Goal: Navigation & Orientation: Find specific page/section

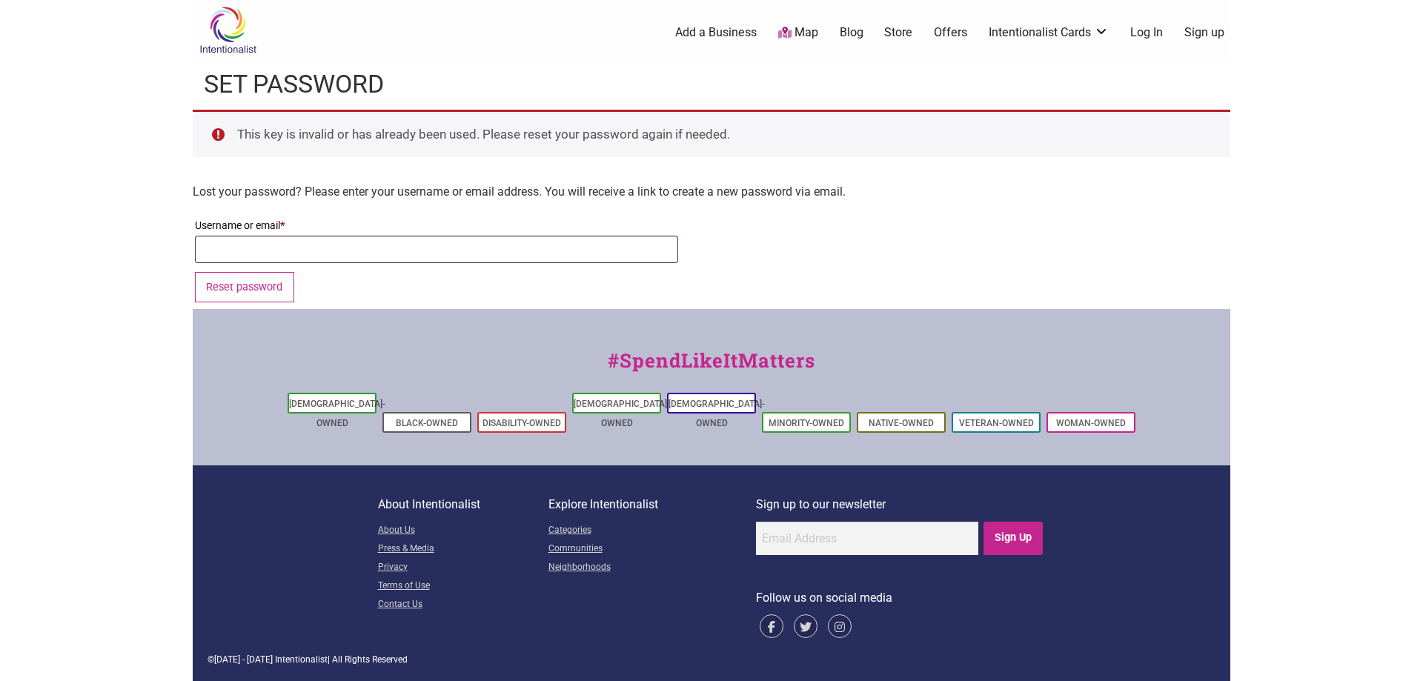
click at [1150, 28] on link "Log In" at bounding box center [1146, 32] width 33 height 16
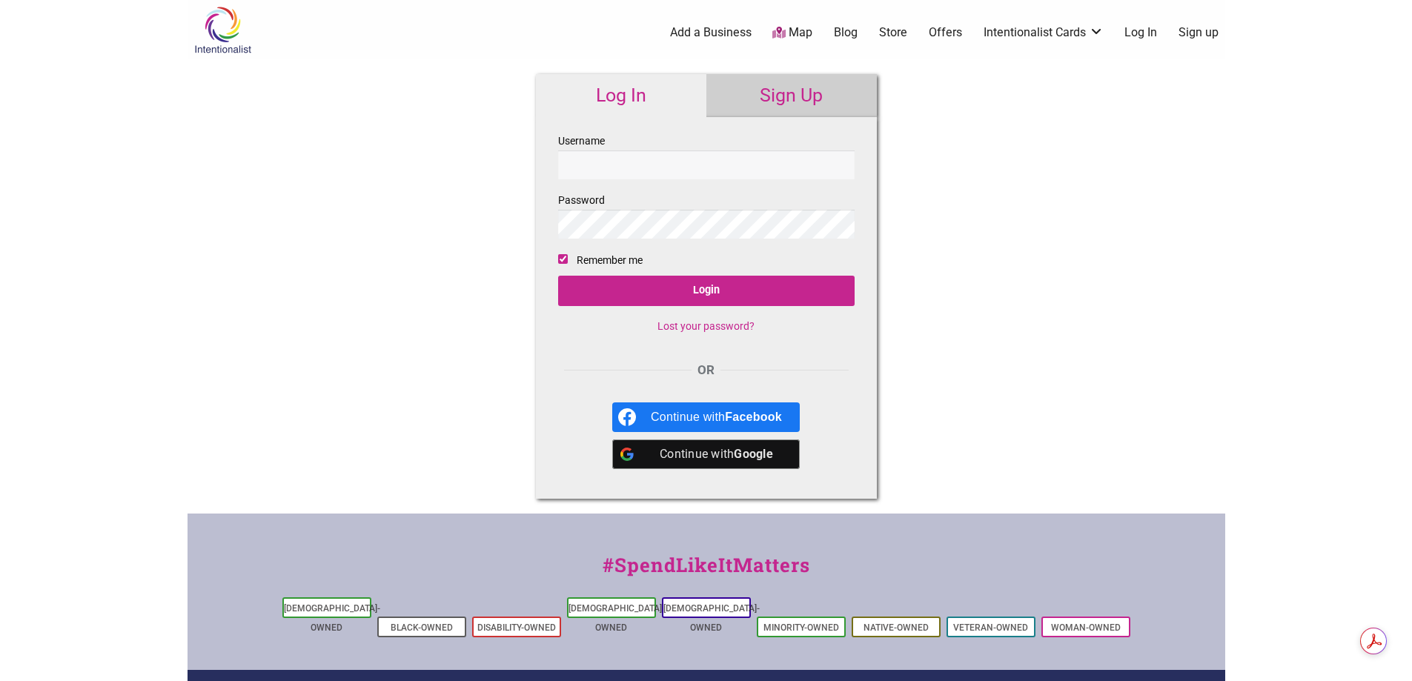
type input "[EMAIL_ADDRESS][DOMAIN_NAME]"
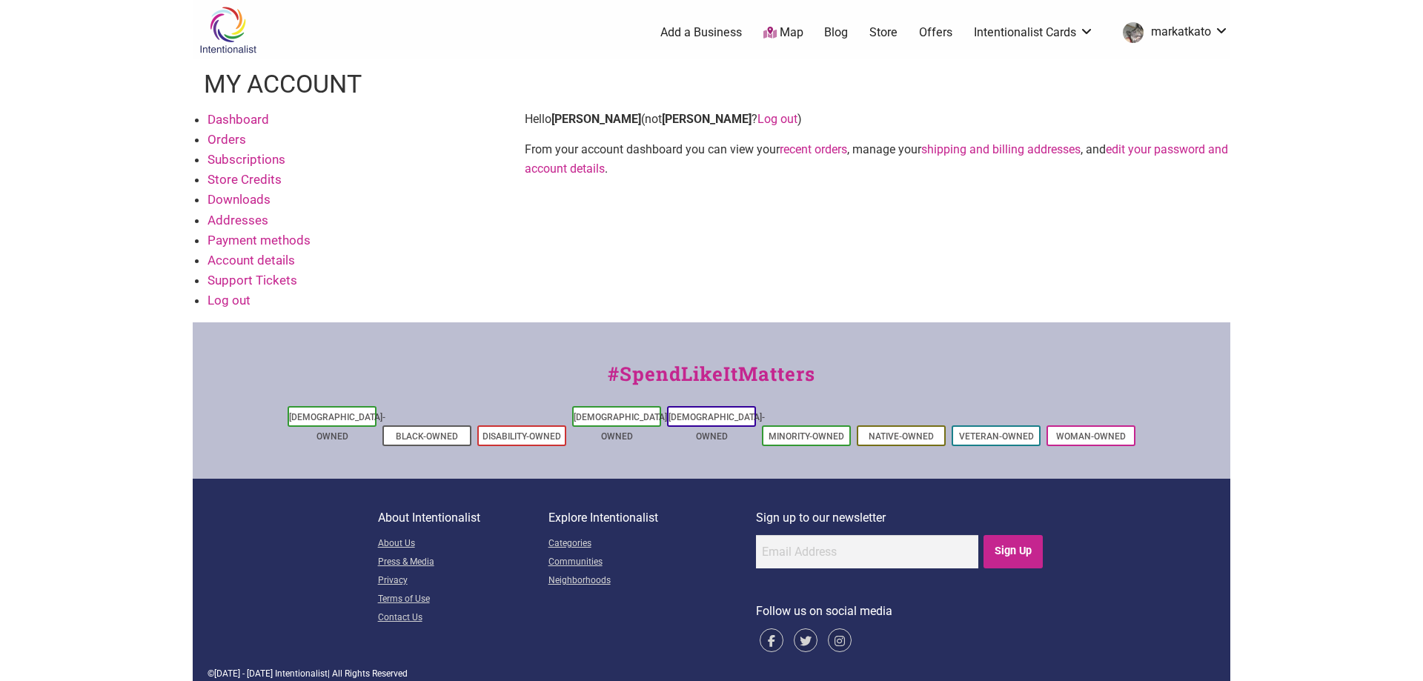
click at [230, 120] on link "Dashboard" at bounding box center [239, 119] width 62 height 15
click at [227, 118] on link "Dashboard" at bounding box center [239, 119] width 62 height 15
click at [245, 159] on link "Subscriptions" at bounding box center [247, 159] width 78 height 15
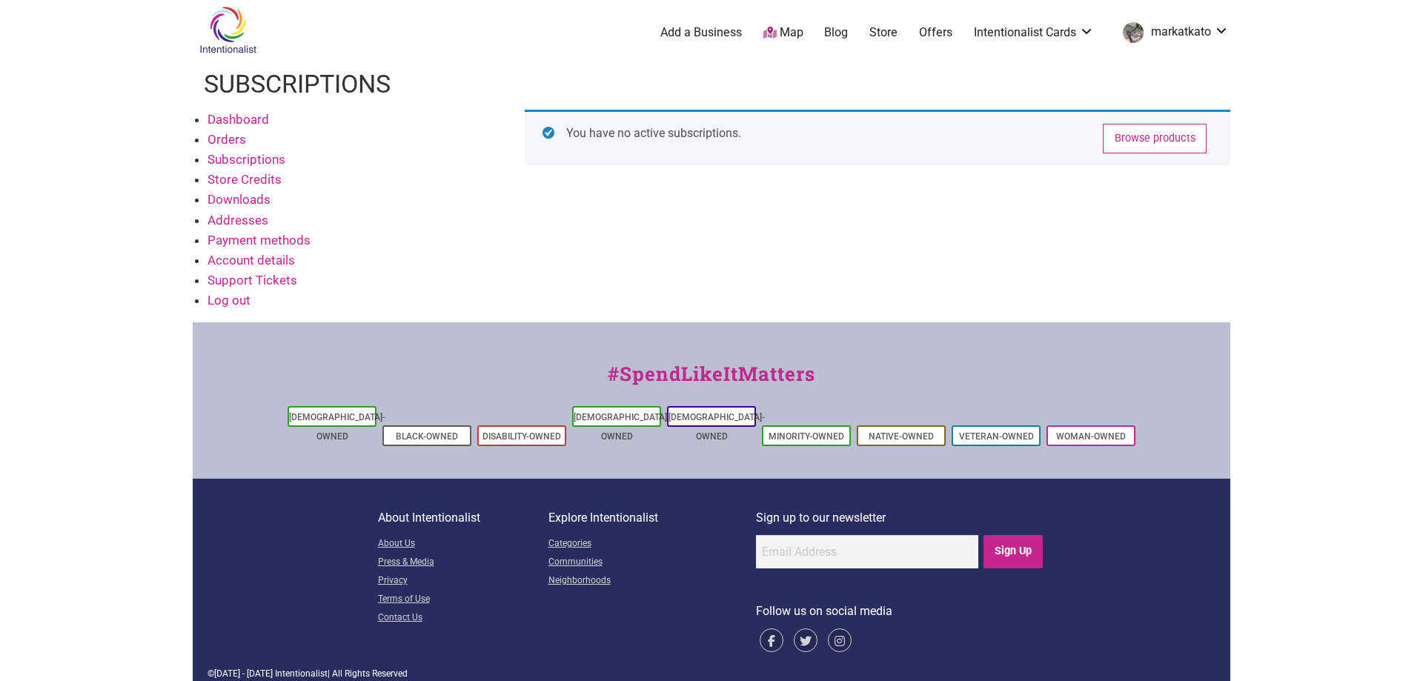
click at [224, 141] on link "Orders" at bounding box center [227, 139] width 39 height 15
click at [1152, 137] on link "Browse products" at bounding box center [1153, 140] width 104 height 30
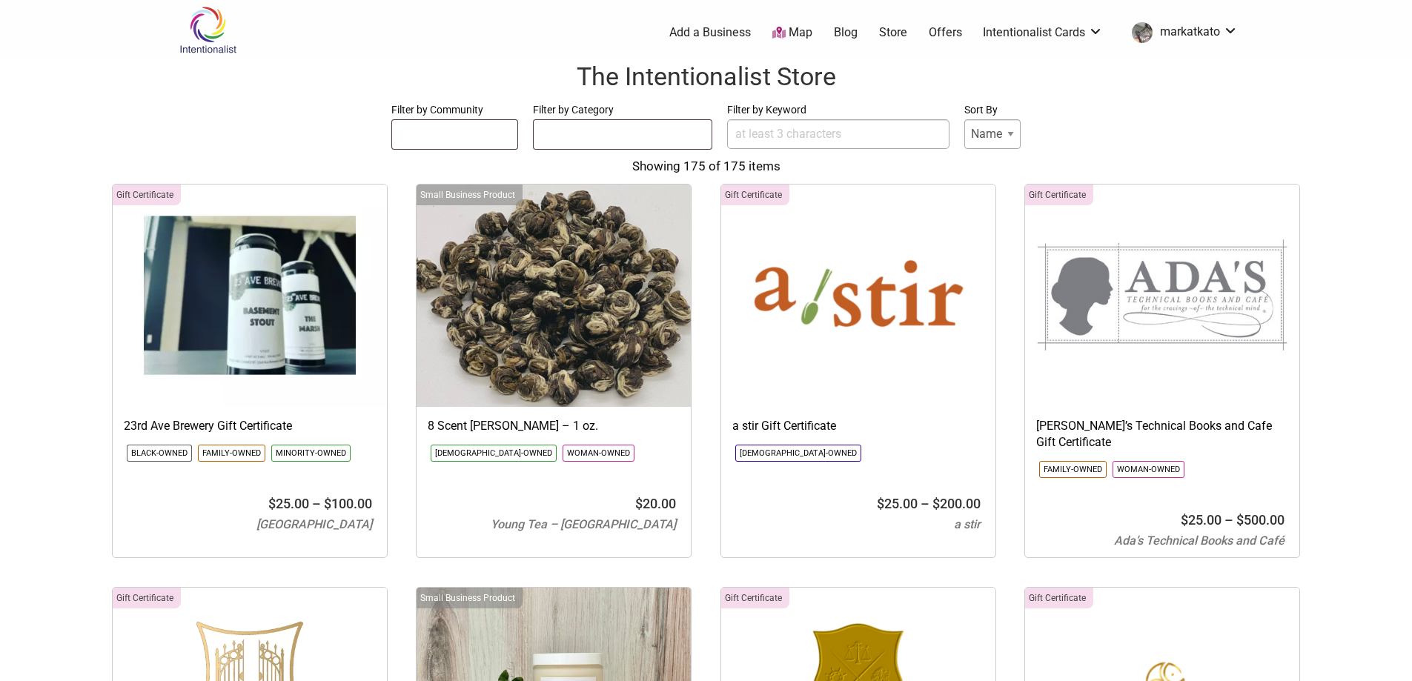
select select
click at [454, 128] on ul at bounding box center [455, 132] width 126 height 24
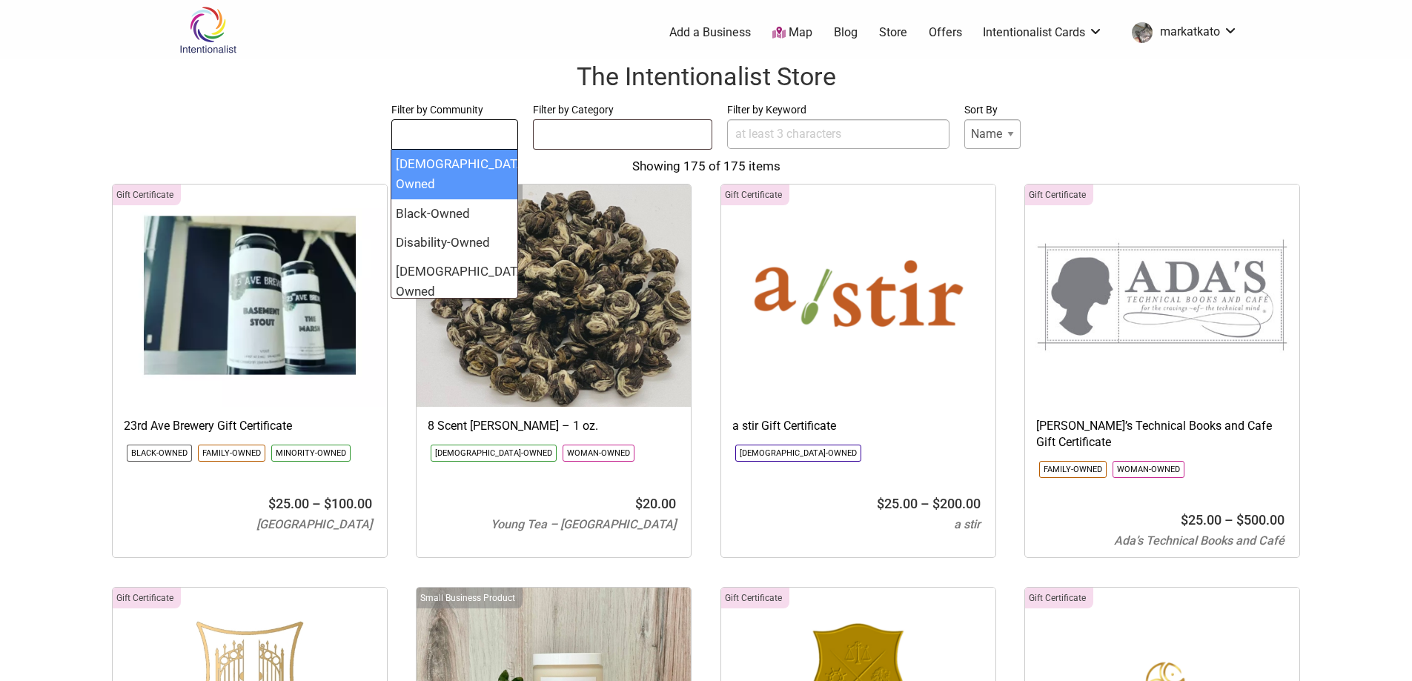
click at [1013, 136] on select "Name Price" at bounding box center [992, 134] width 56 height 30
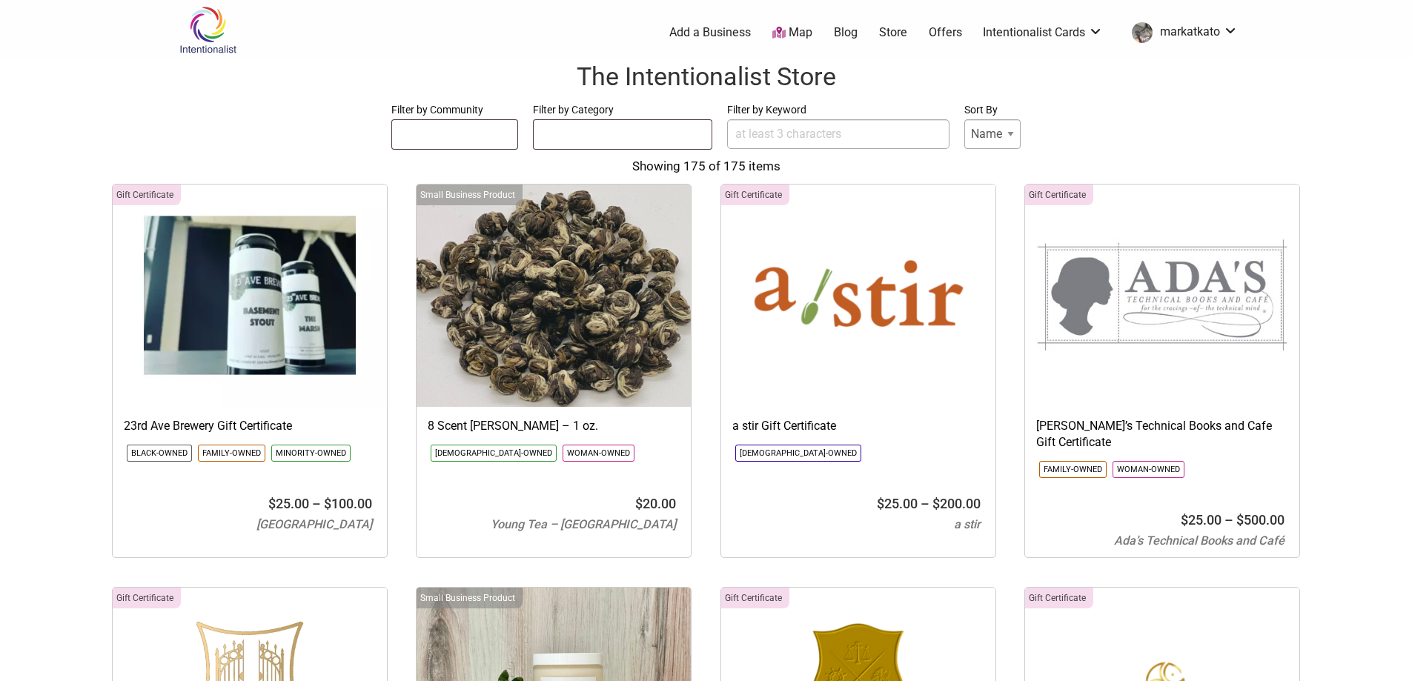
click at [792, 38] on link "Map" at bounding box center [792, 32] width 40 height 17
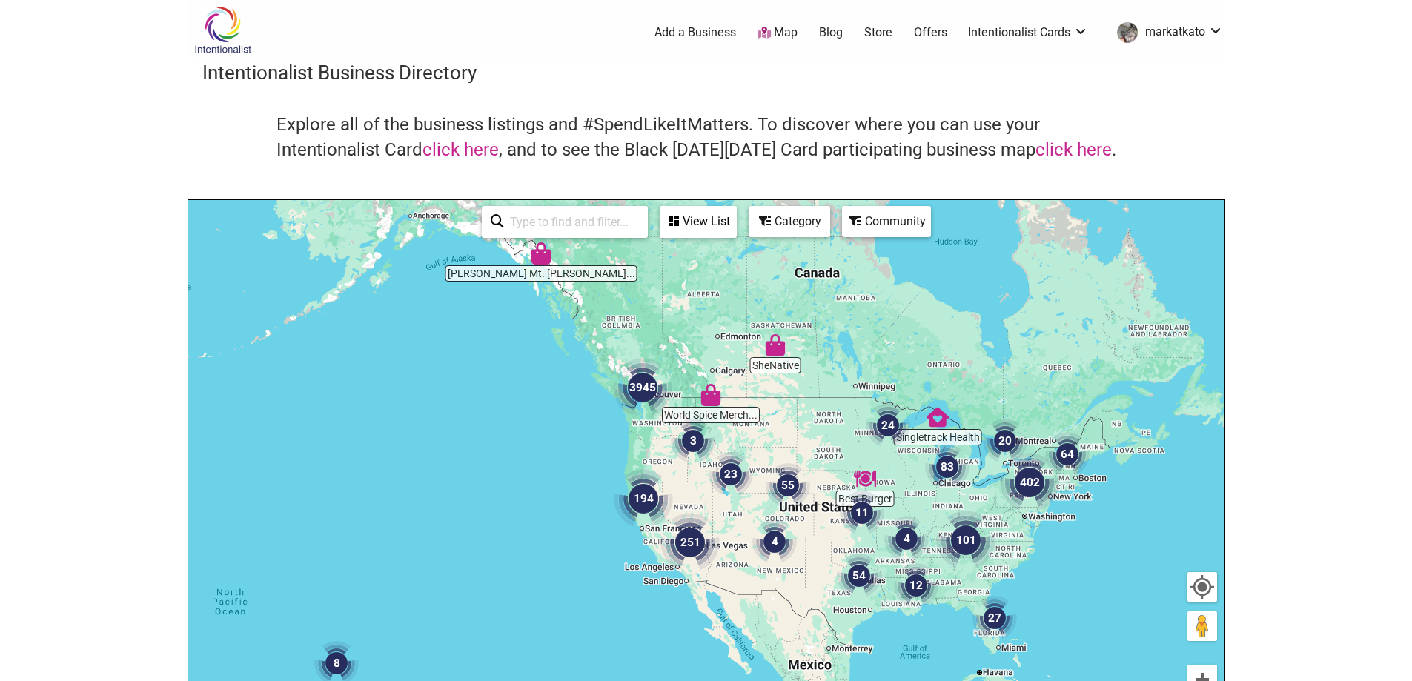
click at [649, 426] on div "To navigate, press the arrow keys." at bounding box center [706, 488] width 1036 height 577
click at [660, 415] on img "3945" at bounding box center [642, 387] width 71 height 71
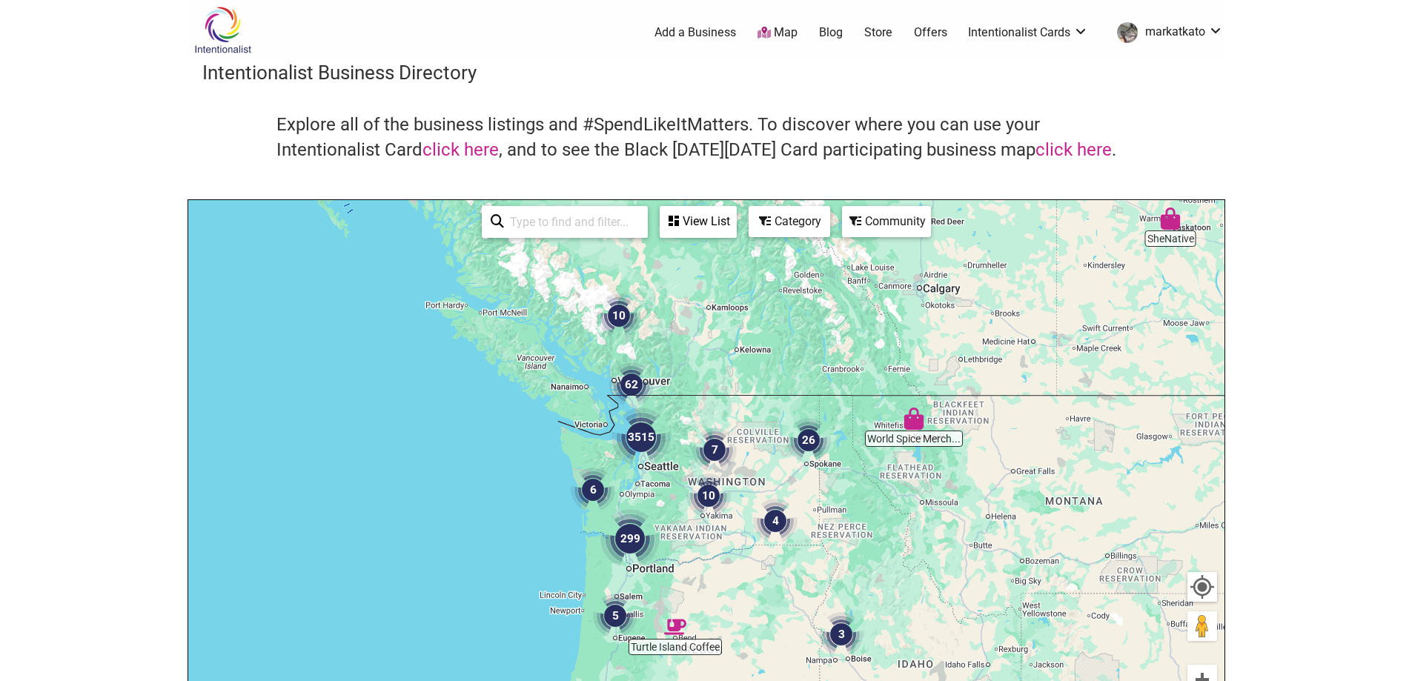
click at [640, 445] on img "3515" at bounding box center [641, 437] width 71 height 71
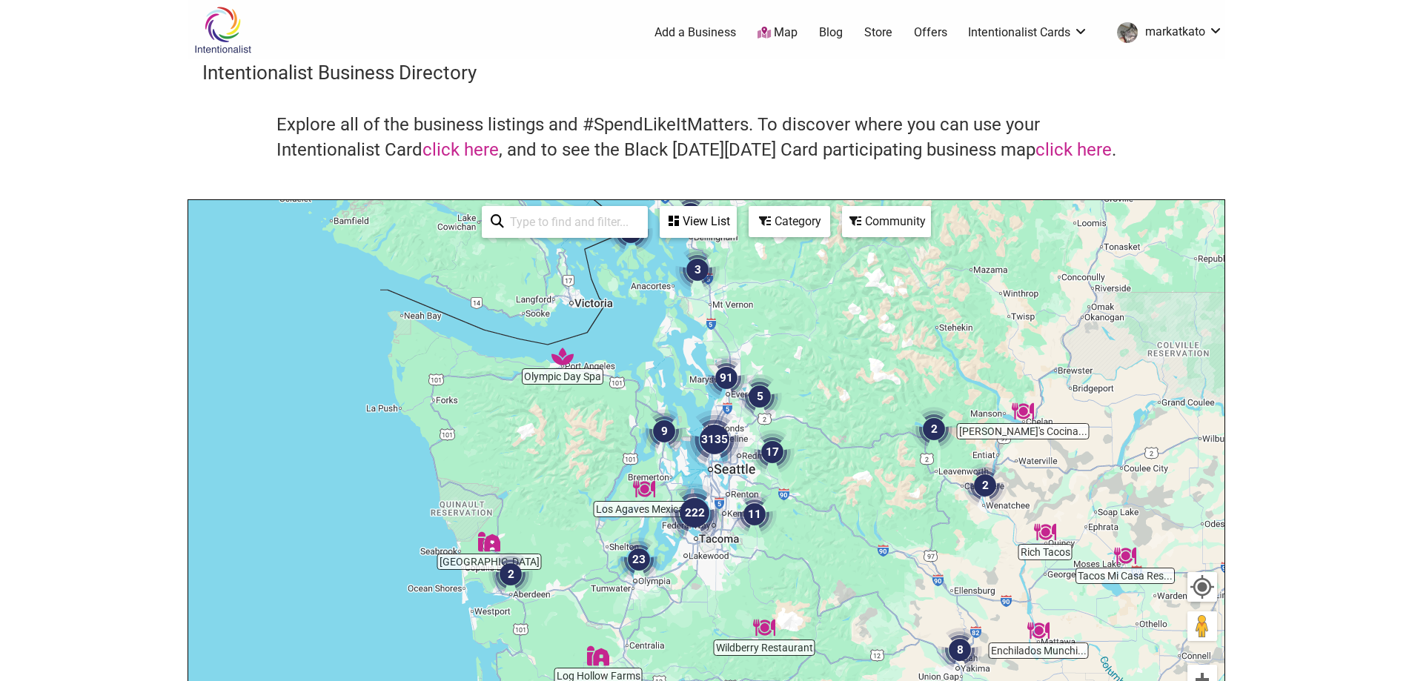
click at [707, 445] on img "3135" at bounding box center [714, 439] width 71 height 71
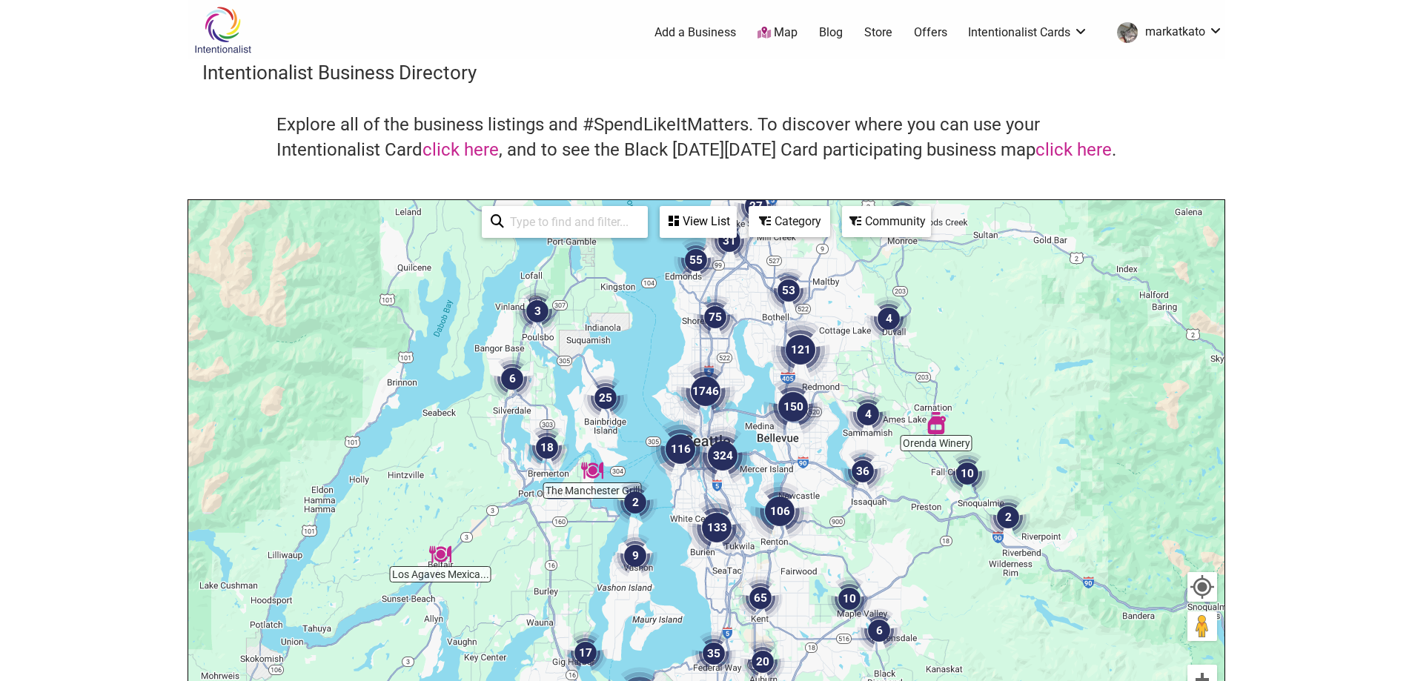
click at [674, 457] on img "116" at bounding box center [680, 449] width 71 height 71
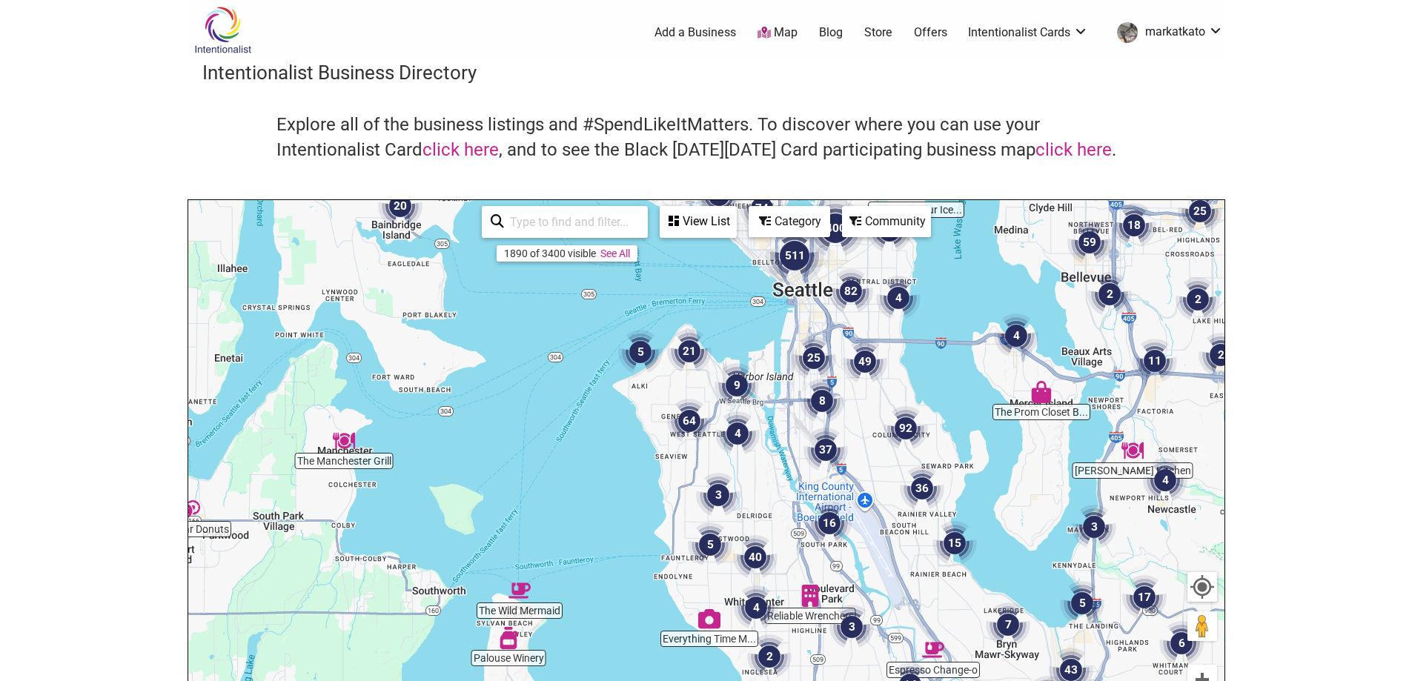
click at [690, 423] on img "64" at bounding box center [689, 421] width 56 height 56
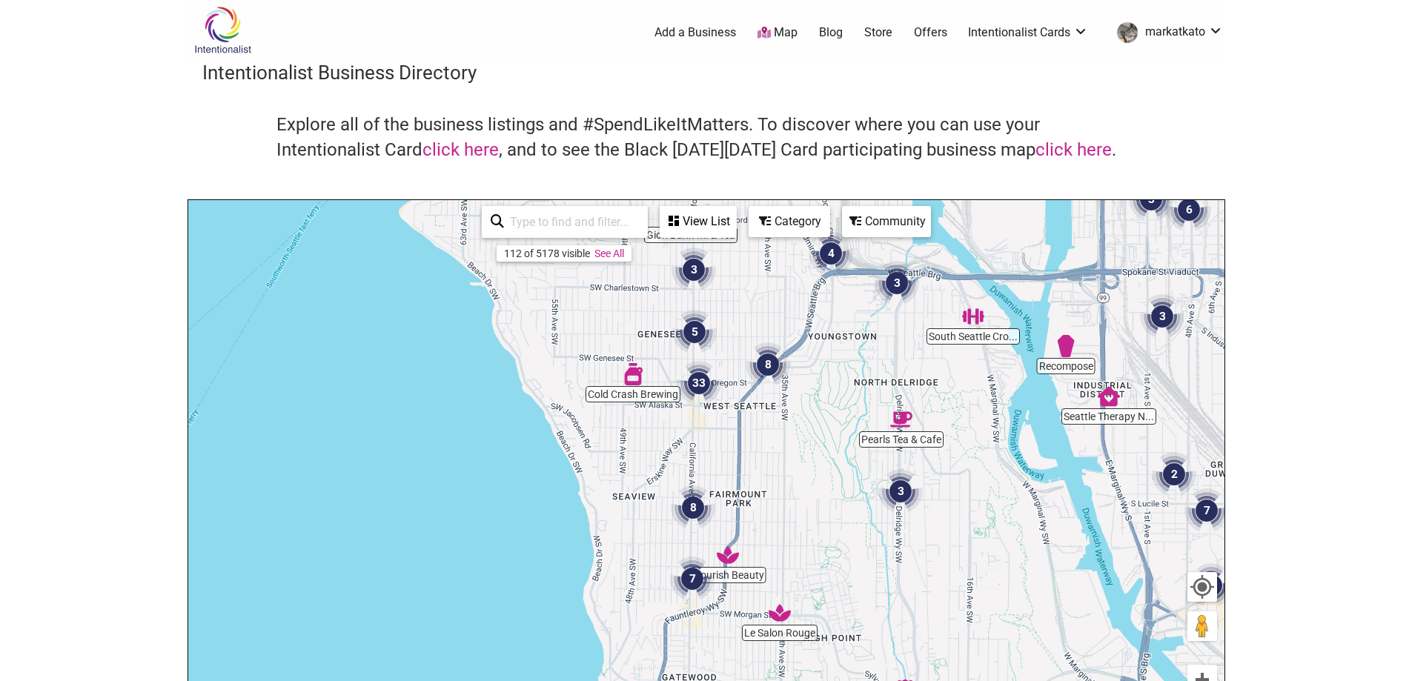
click at [689, 329] on img "5" at bounding box center [694, 332] width 56 height 56
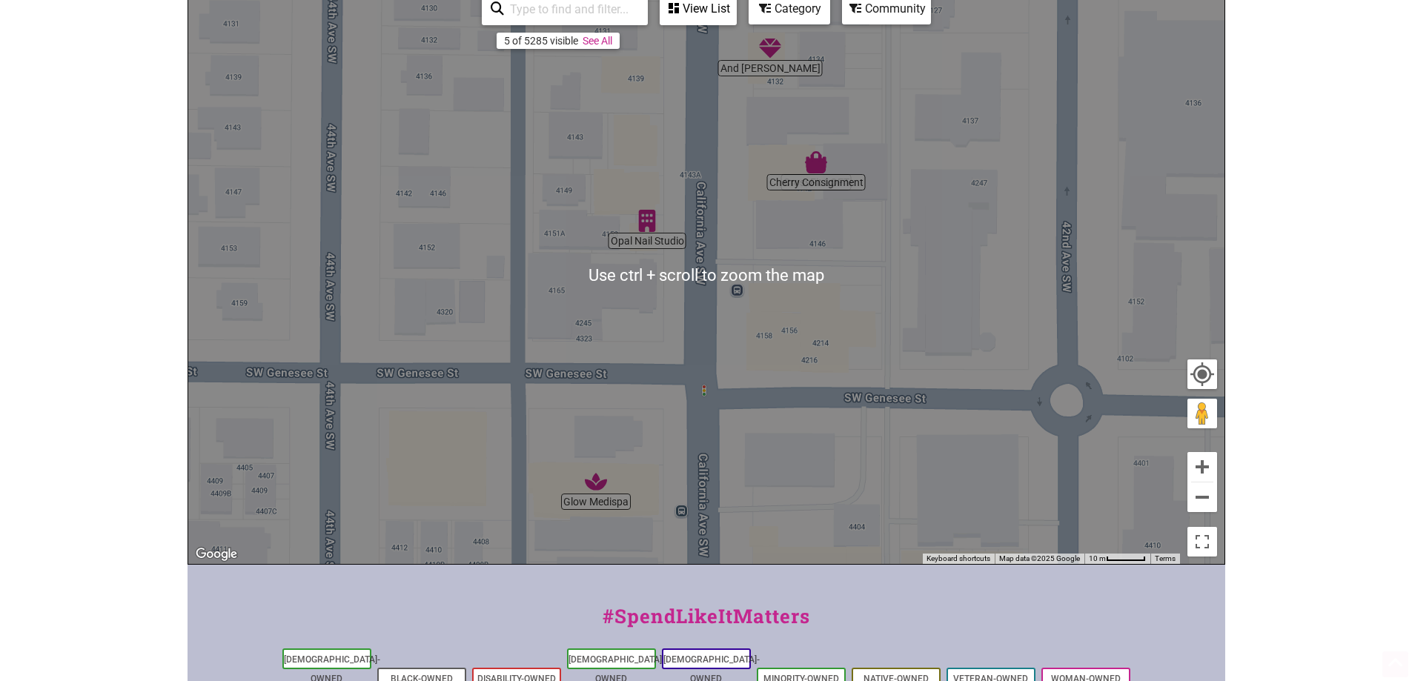
scroll to position [222, 0]
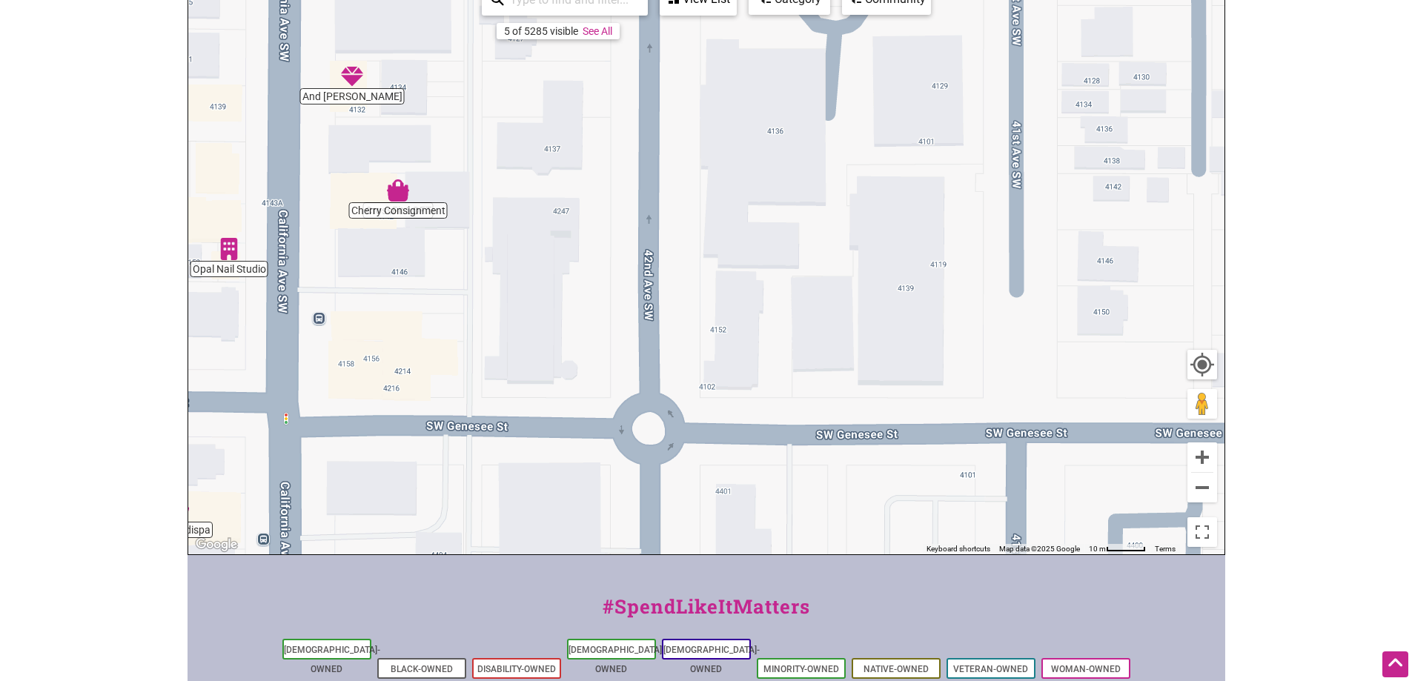
drag, startPoint x: 864, startPoint y: 296, endPoint x: 443, endPoint y: 334, distance: 422.7
click at [443, 334] on div "To navigate, press the arrow keys." at bounding box center [706, 266] width 1036 height 577
click at [1213, 493] on button "Zoom out" at bounding box center [1202, 488] width 30 height 30
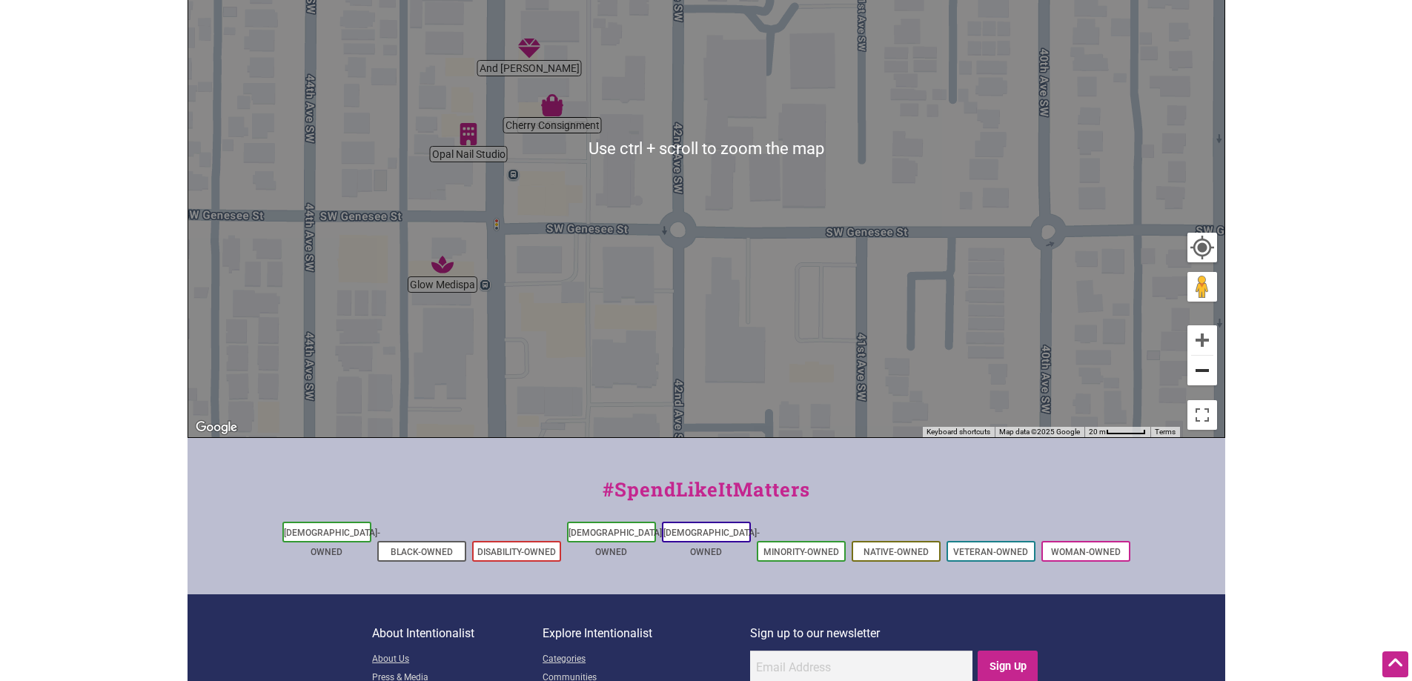
scroll to position [371, 0]
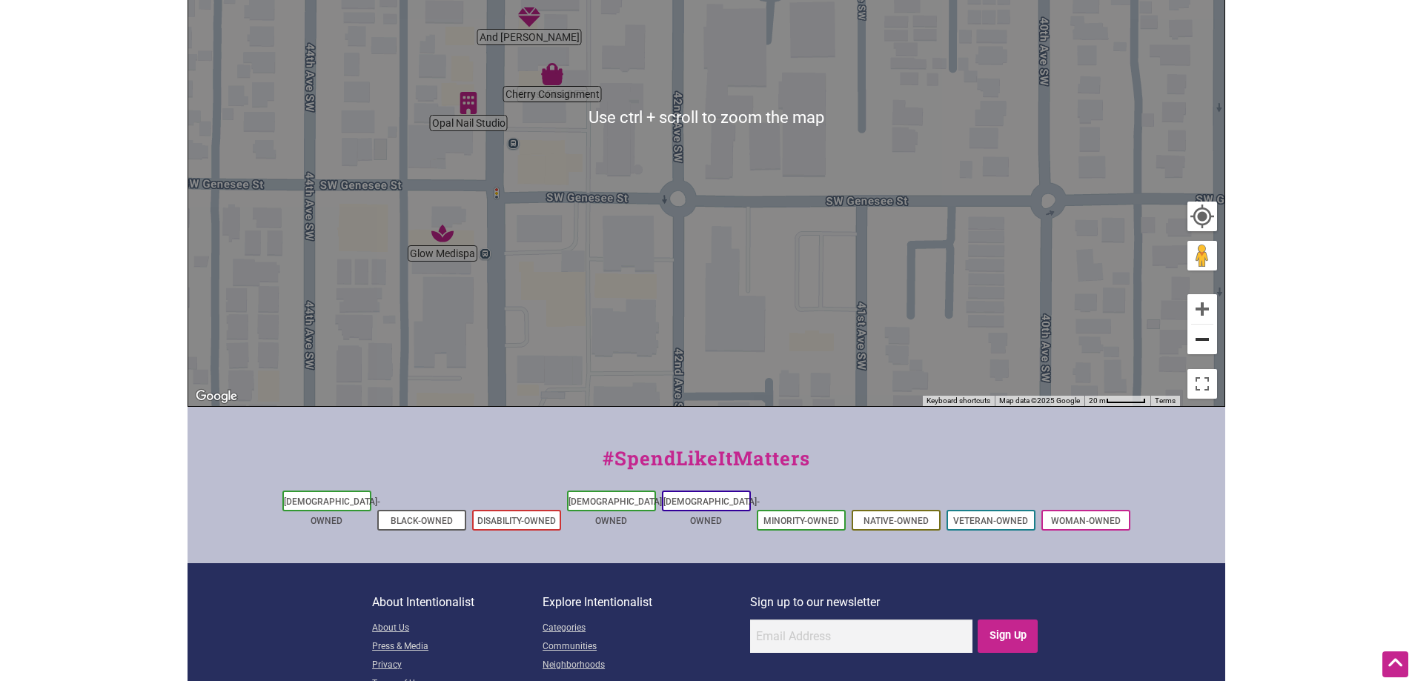
click at [1208, 335] on button "Zoom out" at bounding box center [1202, 340] width 30 height 30
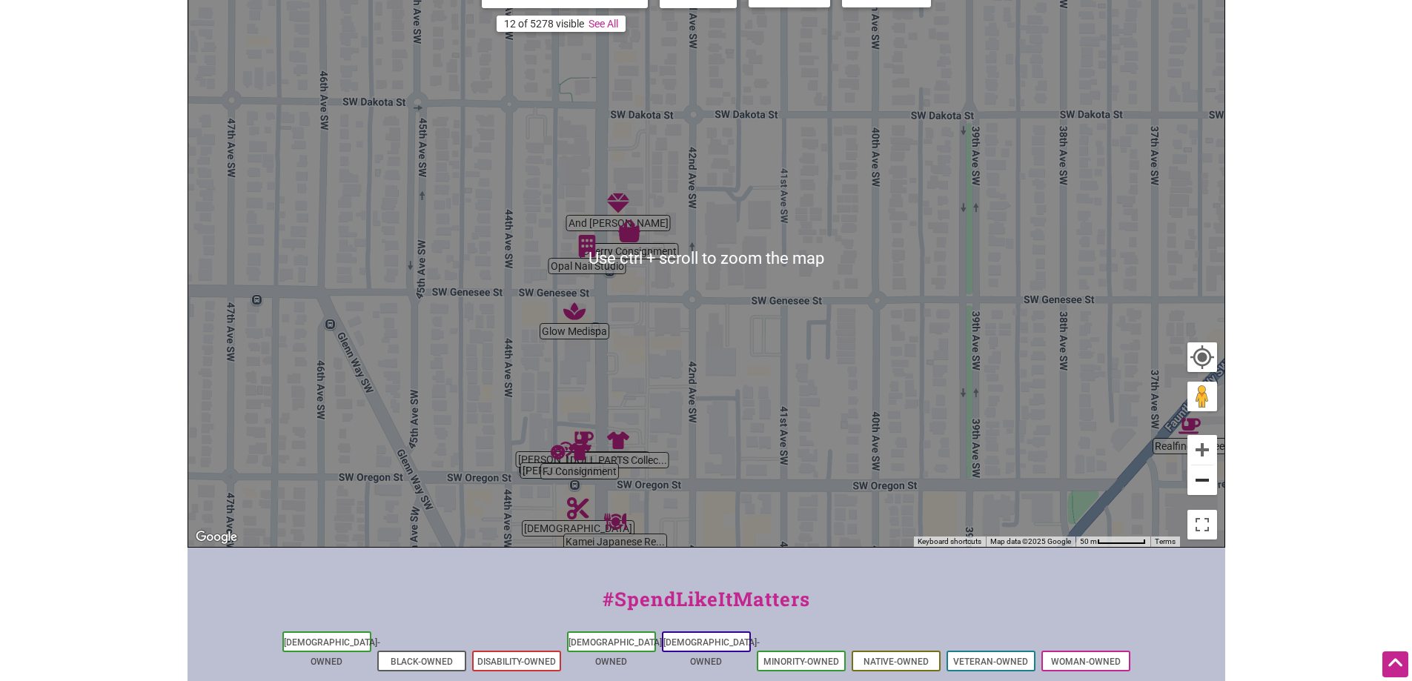
scroll to position [222, 0]
